Goal: Find specific page/section: Find specific page/section

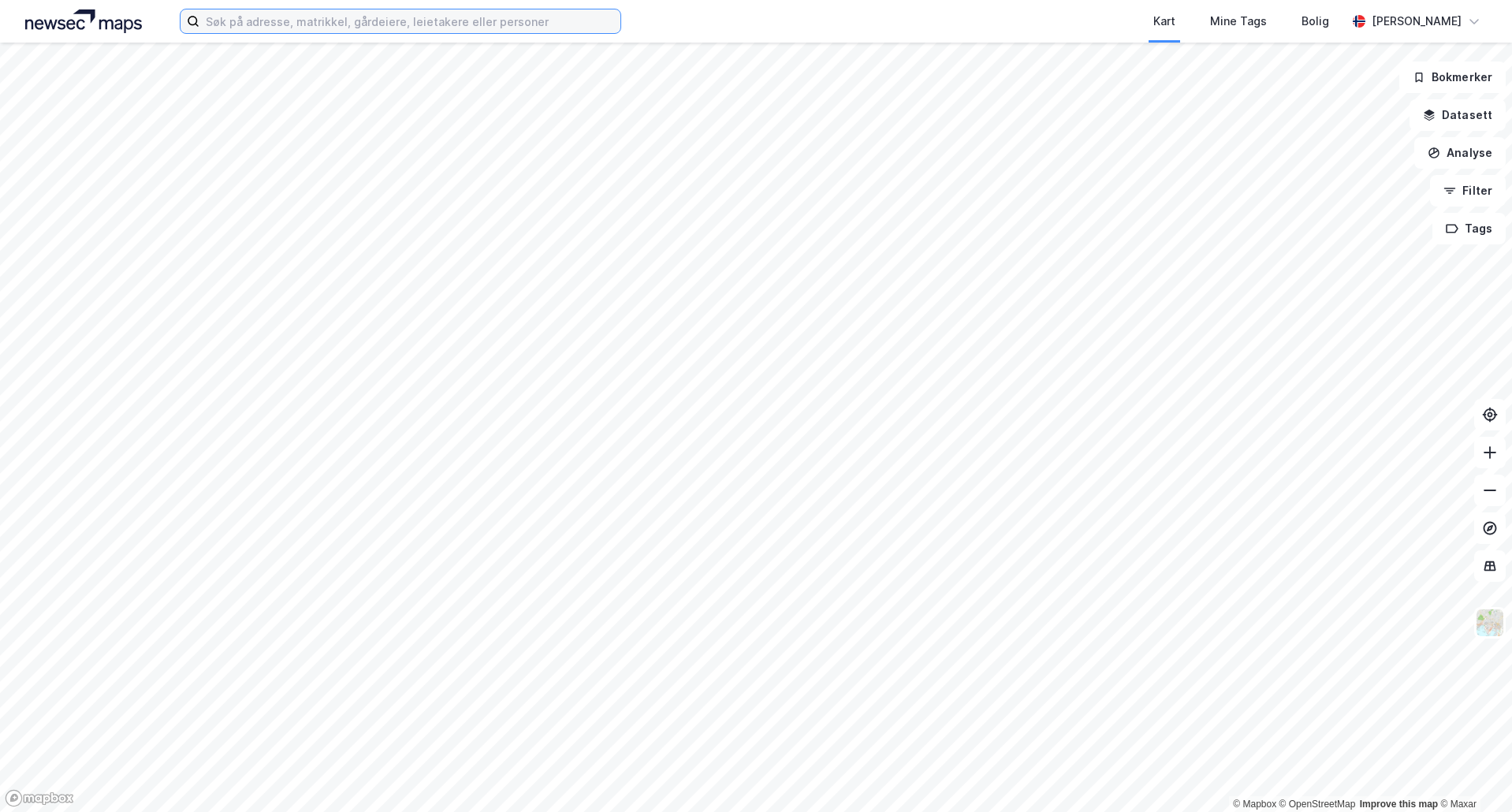
click at [287, 22] on input at bounding box center [409, 21] width 421 height 23
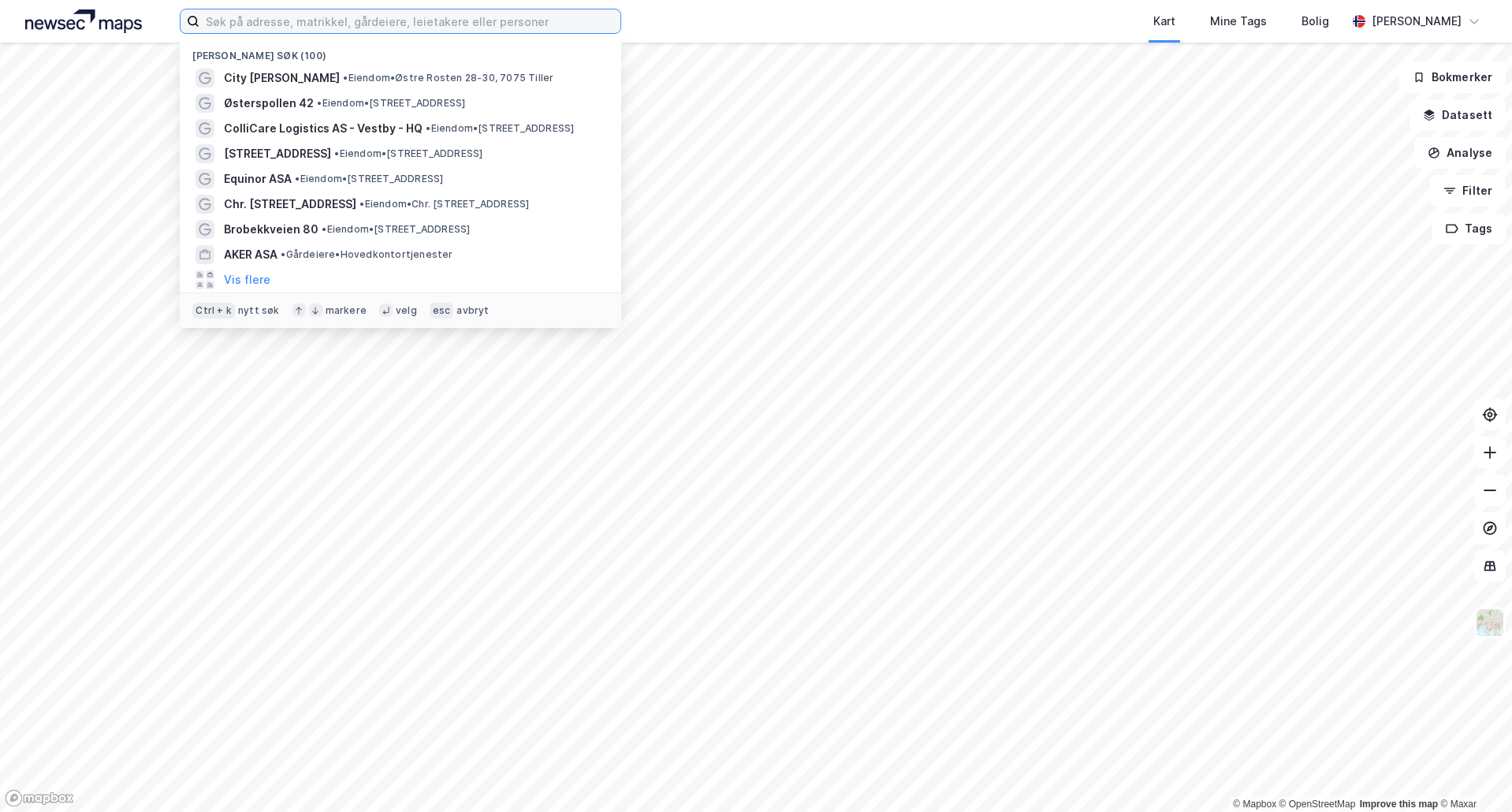
type input "r"
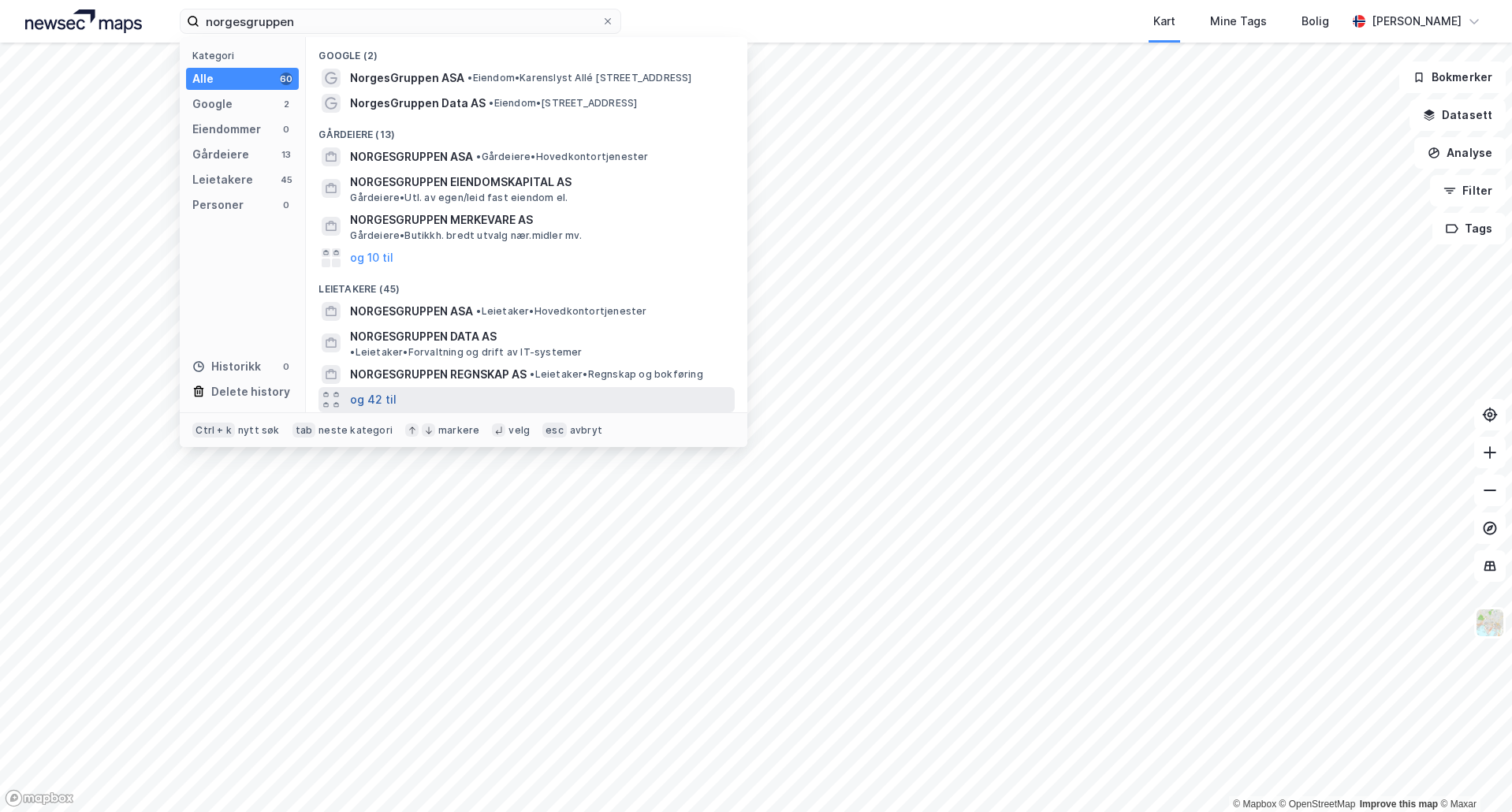
click at [391, 391] on button "og 42 til" at bounding box center [373, 400] width 47 height 19
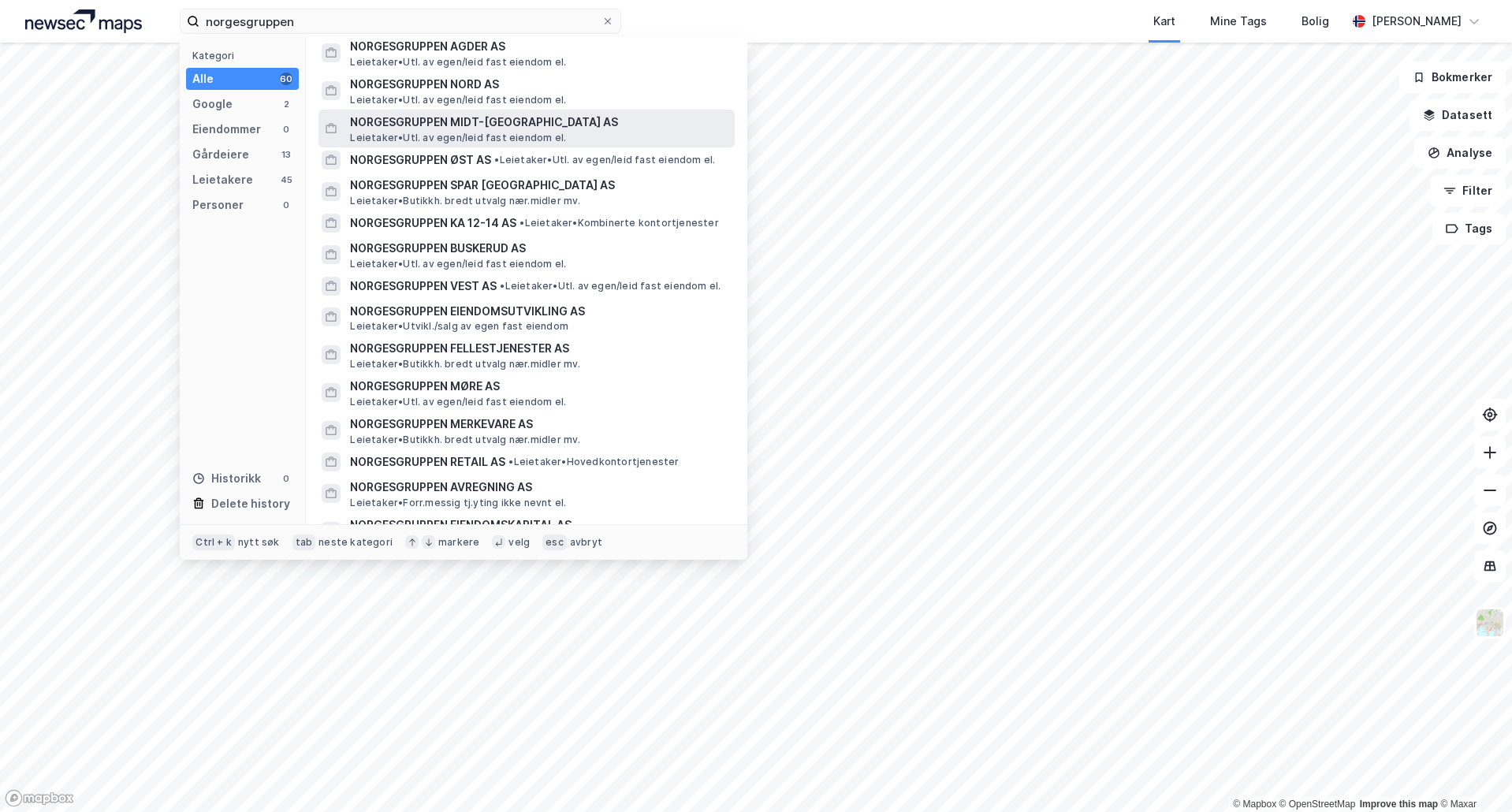
scroll to position [631, 0]
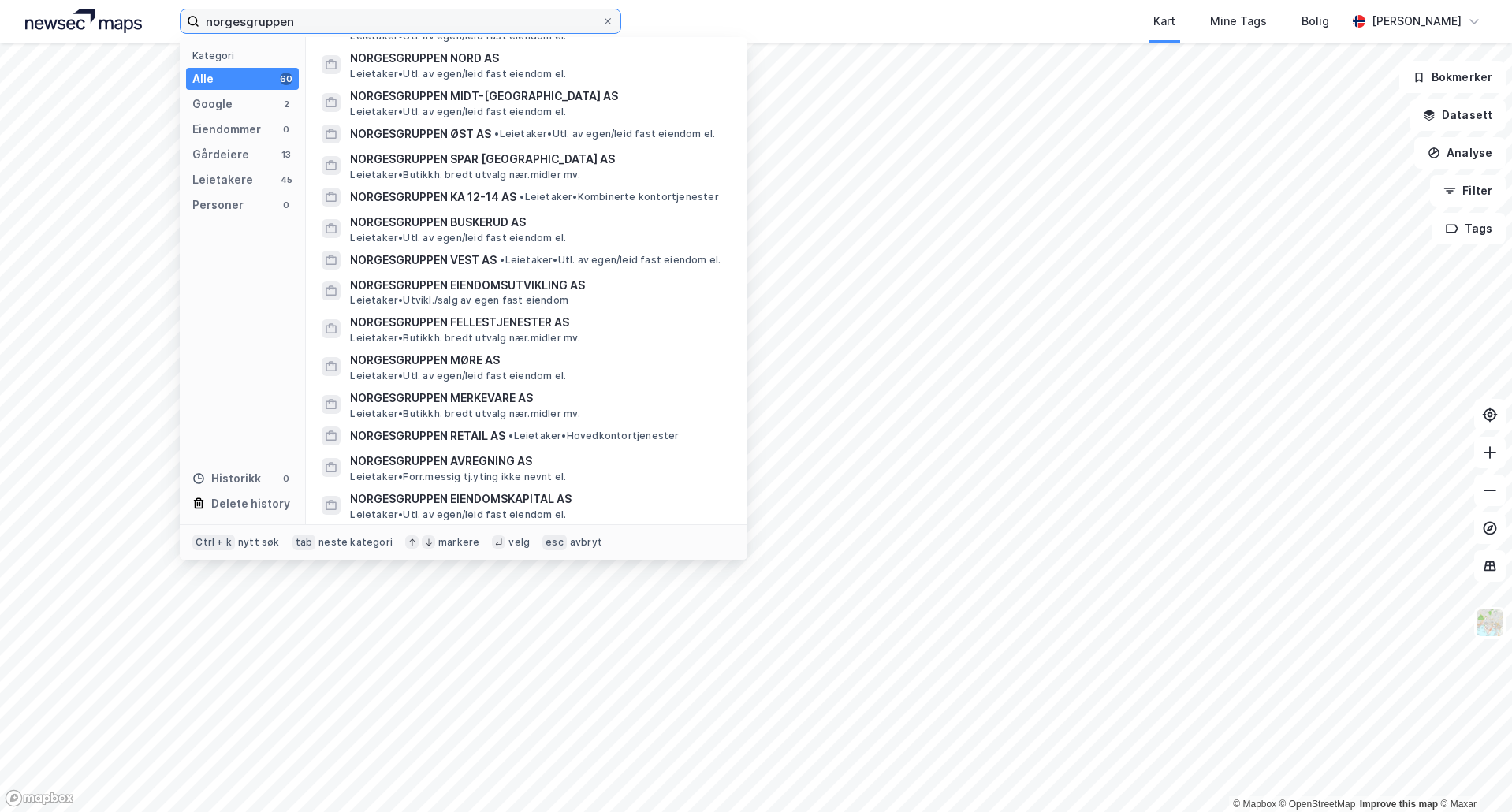
click at [373, 13] on input "norgesgruppen" at bounding box center [400, 21] width 402 height 23
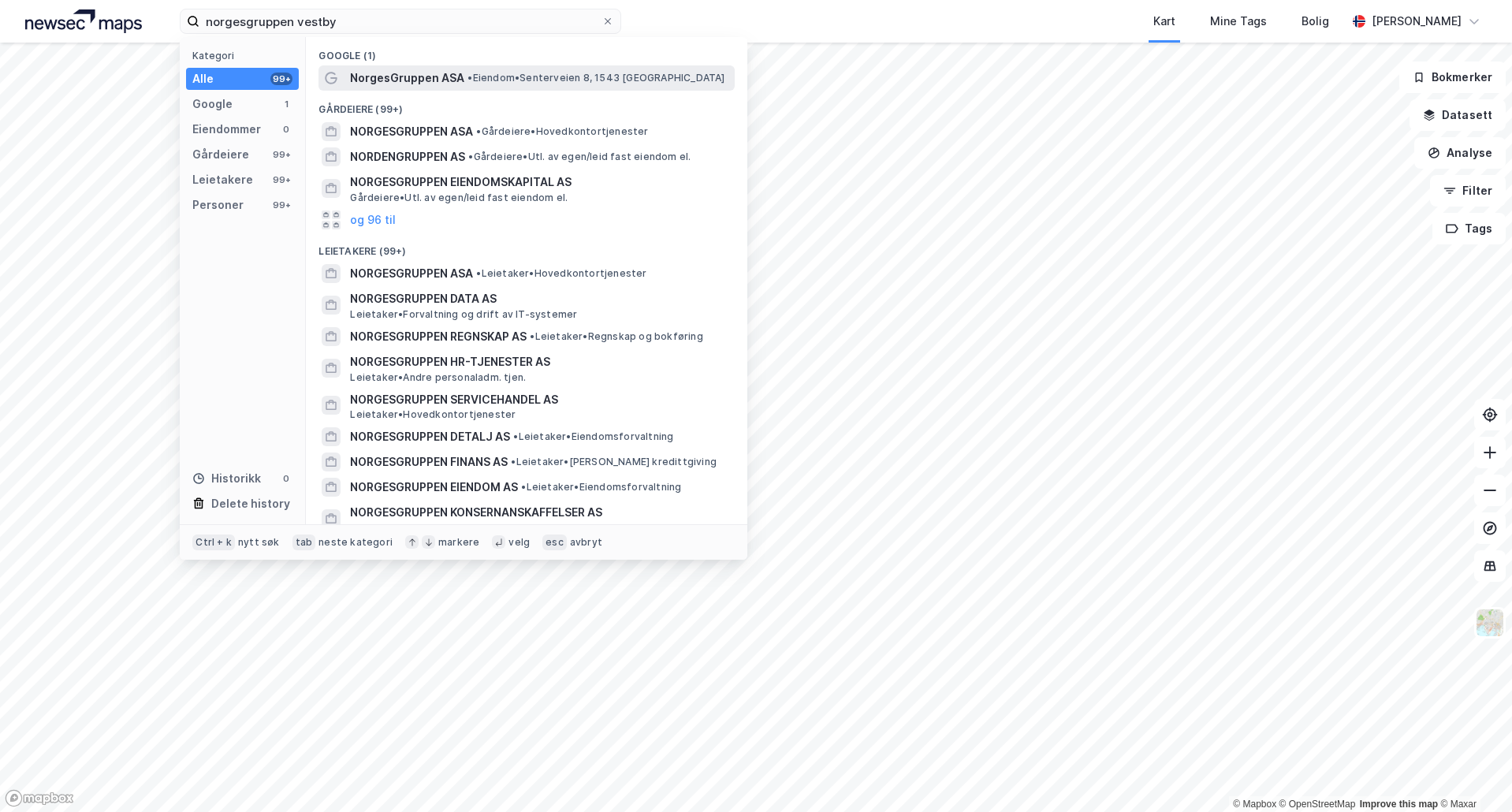
click at [404, 81] on span "NorgesGruppen ASA" at bounding box center [407, 78] width 114 height 19
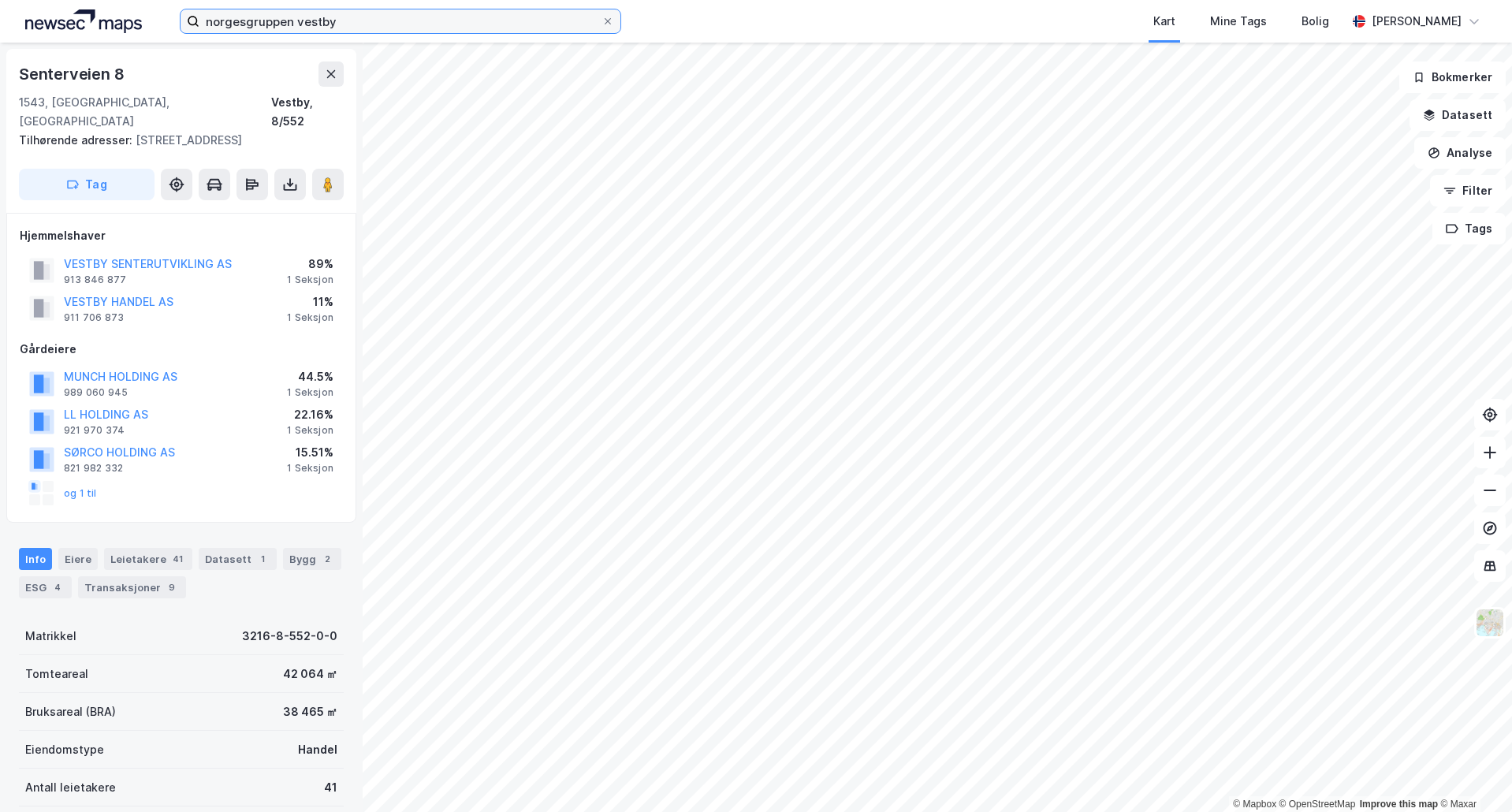
click at [435, 12] on input "norgesgruppen vestby" at bounding box center [400, 21] width 402 height 23
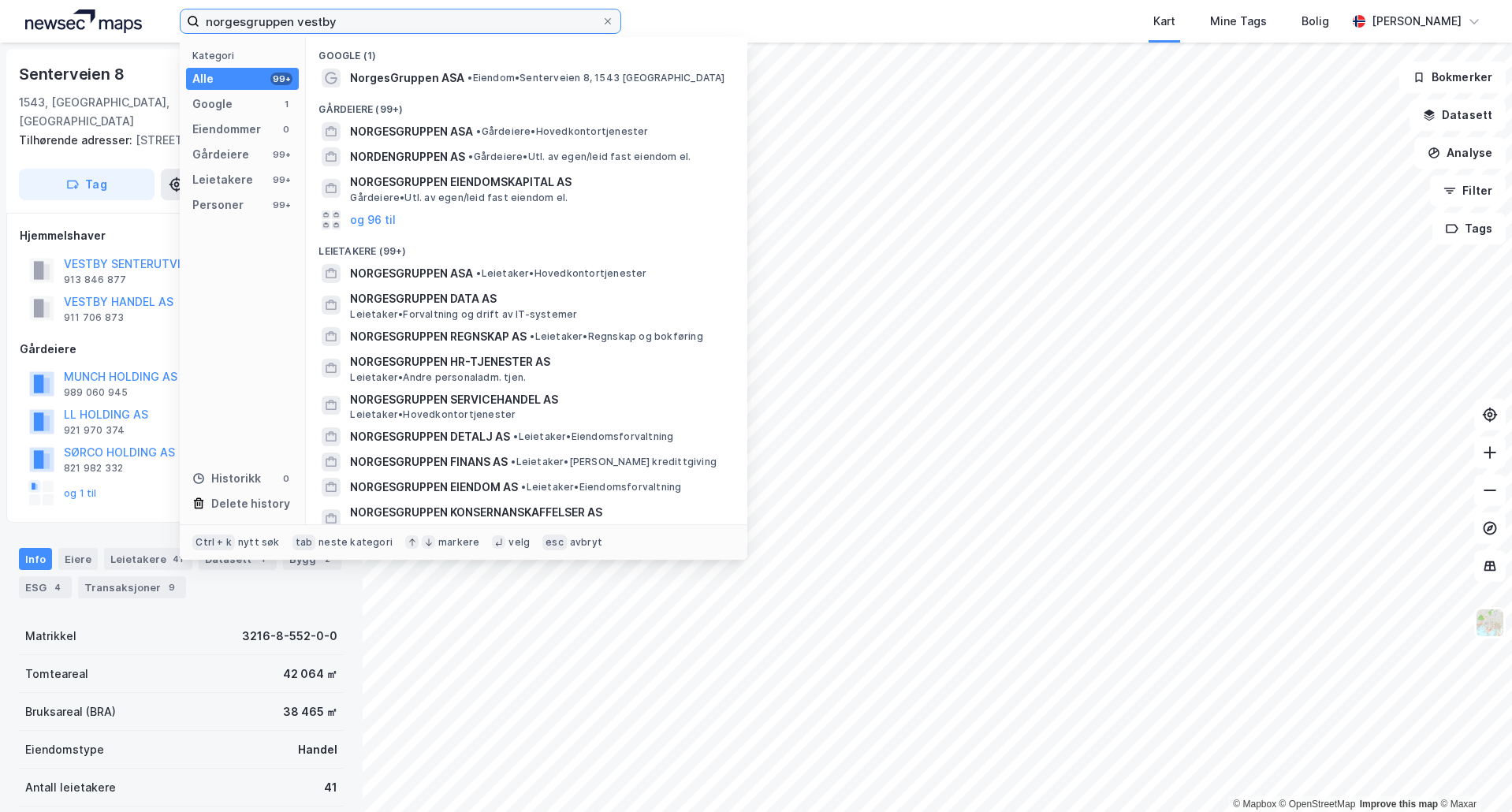
click at [435, 12] on input "norgesgruppen vestby" at bounding box center [400, 21] width 402 height 23
click at [346, 14] on input "norgesgruppen vestby" at bounding box center [400, 21] width 402 height 23
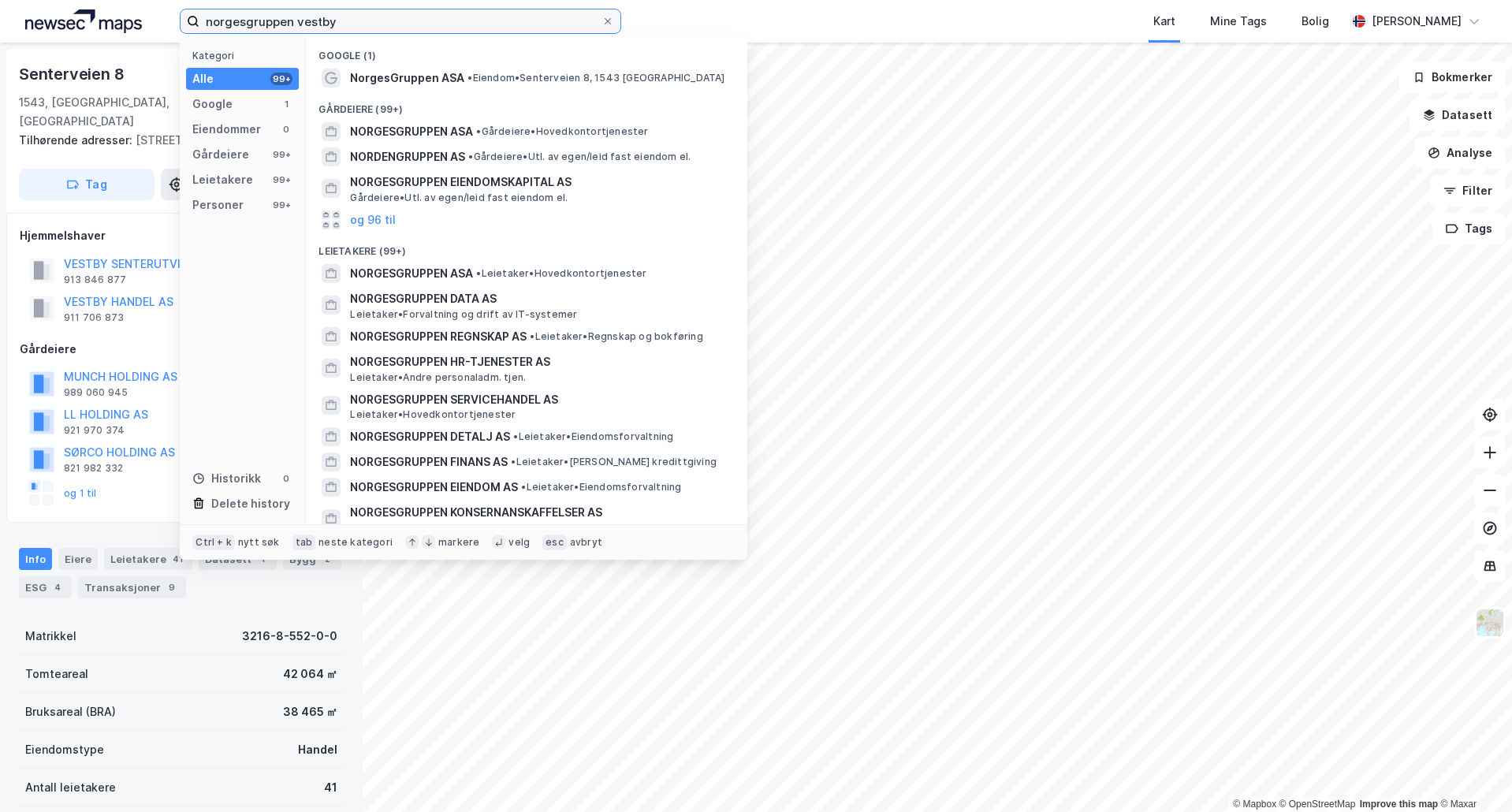
click at [327, 30] on input "norgesgruppen vestby" at bounding box center [400, 21] width 402 height 23
drag, startPoint x: 340, startPoint y: 22, endPoint x: 295, endPoint y: 22, distance: 45.0
click at [295, 22] on input "norgesgruppen vestby" at bounding box center [400, 21] width 402 height 23
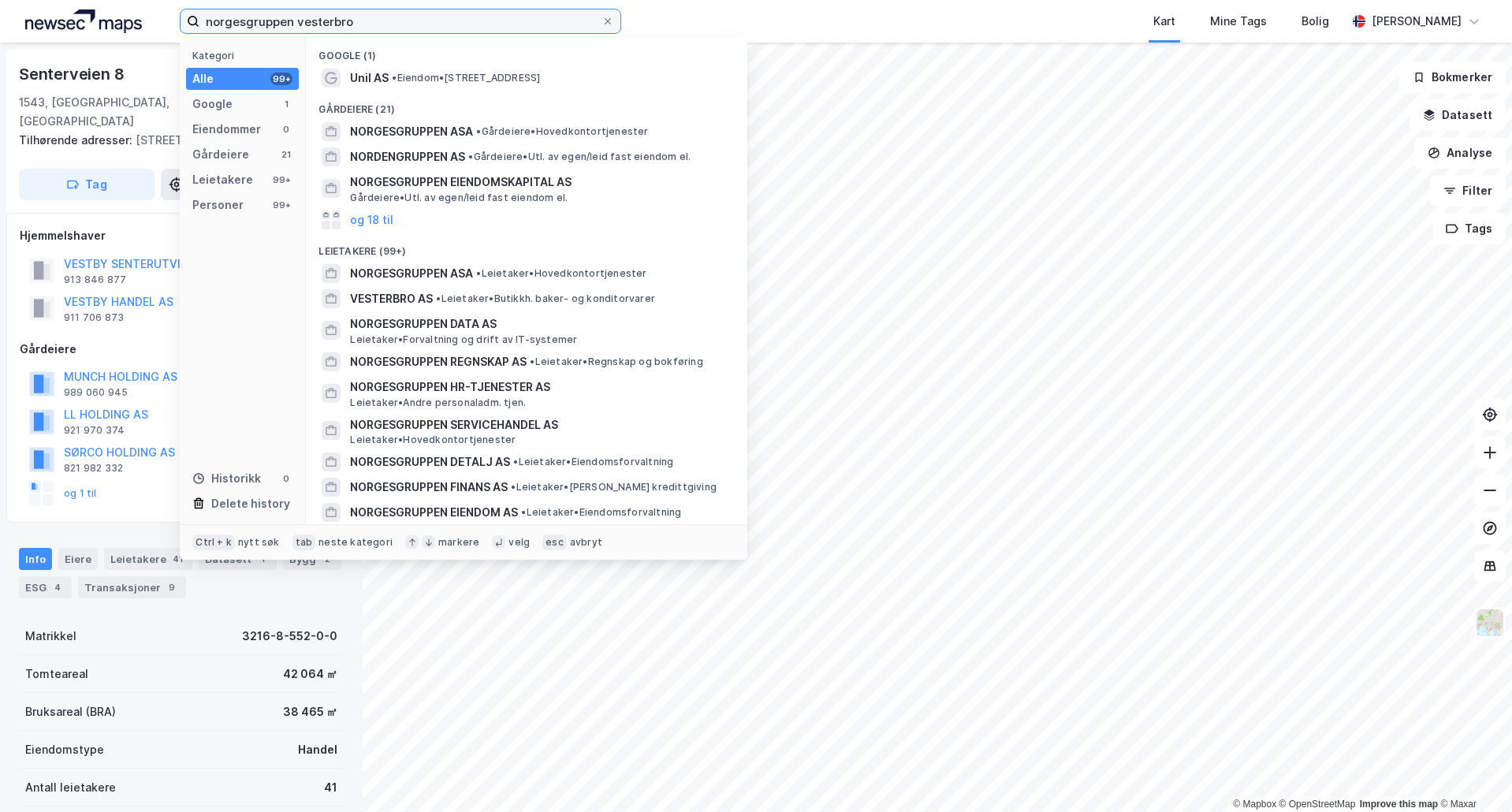
click at [256, 22] on input "norgesgruppen vesterbro" at bounding box center [400, 21] width 402 height 23
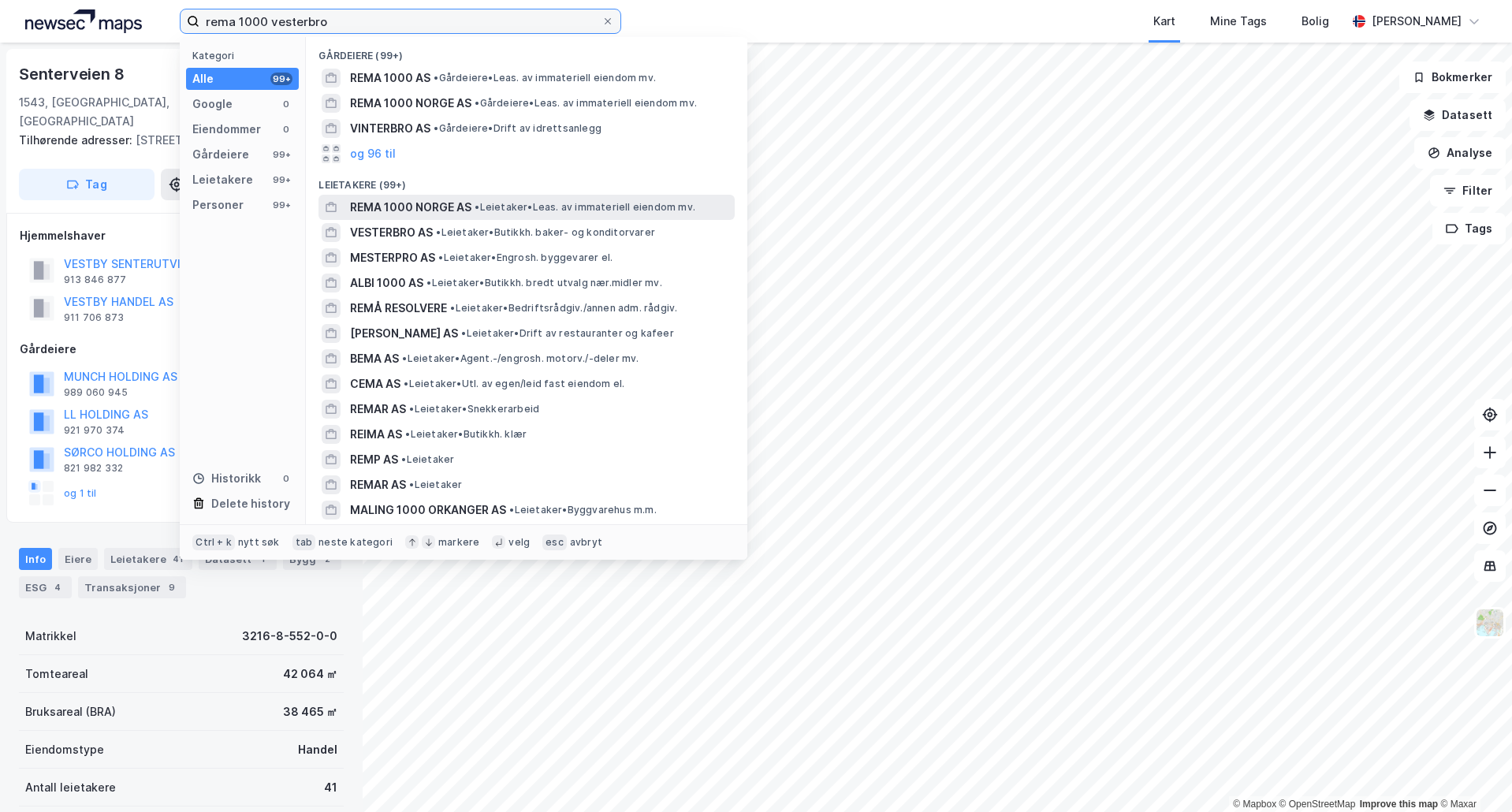
type input "rema 1000 vesterbro"
click at [456, 211] on span "REMA 1000 NORGE AS" at bounding box center [410, 207] width 121 height 19
